Goal: Information Seeking & Learning: Learn about a topic

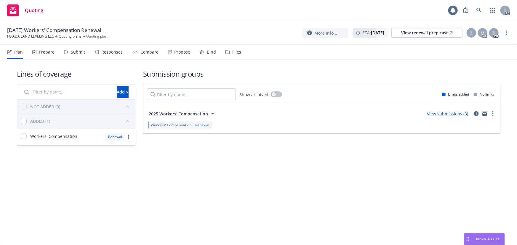
click at [183, 55] on div "Propose" at bounding box center [179, 52] width 22 height 14
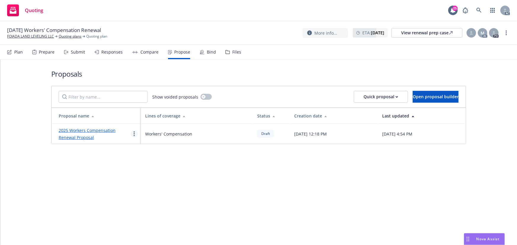
click at [132, 132] on link "more" at bounding box center [134, 133] width 7 height 7
click at [149, 195] on span "See client view" at bounding box center [153, 196] width 44 height 6
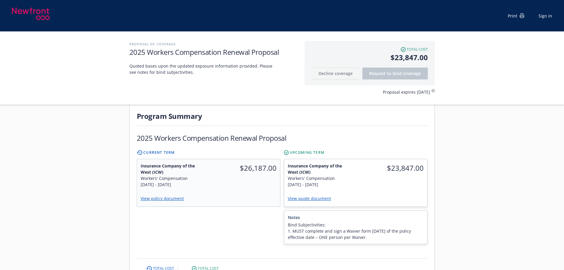
scroll to position [207, 0]
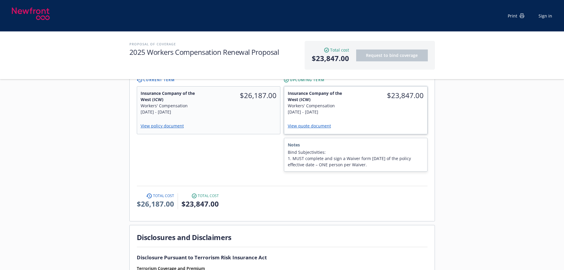
click at [314, 123] on link "View quote document" at bounding box center [312, 126] width 48 height 6
click at [385, 105] on div "$23,847.00" at bounding box center [392, 102] width 72 height 32
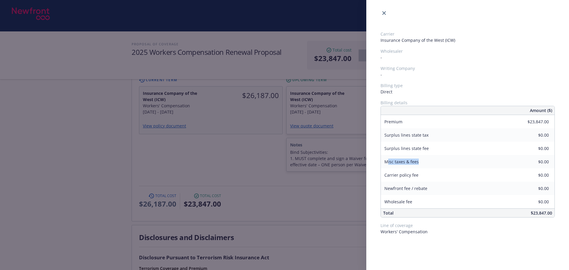
click at [549, 163] on div "Misc taxes & fees $0.00" at bounding box center [468, 161] width 174 height 13
click at [276, 203] on div "Carrier Insurance Company of the West (ICW) Wholesaler - Writing Company - Bill…" at bounding box center [284, 135] width 569 height 270
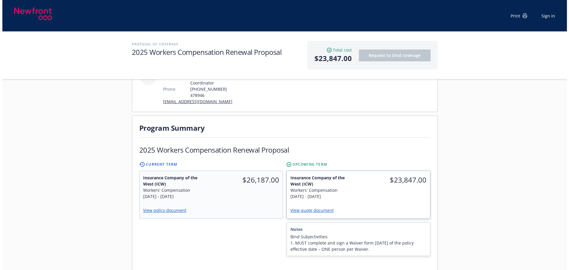
scroll to position [118, 0]
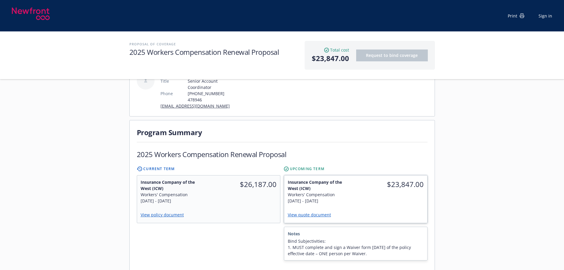
click at [392, 179] on span "$23,847.00" at bounding box center [391, 184] width 65 height 11
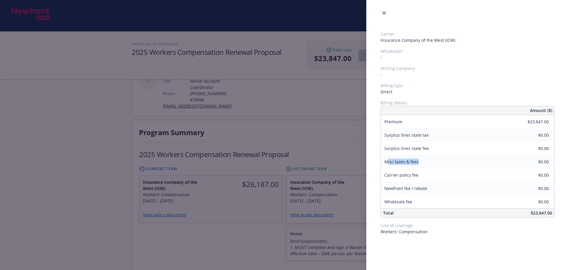
drag, startPoint x: 388, startPoint y: 161, endPoint x: 430, endPoint y: 161, distance: 41.5
click at [430, 161] on div "Misc taxes & fees" at bounding box center [425, 161] width 89 height 13
